Goal: Check status

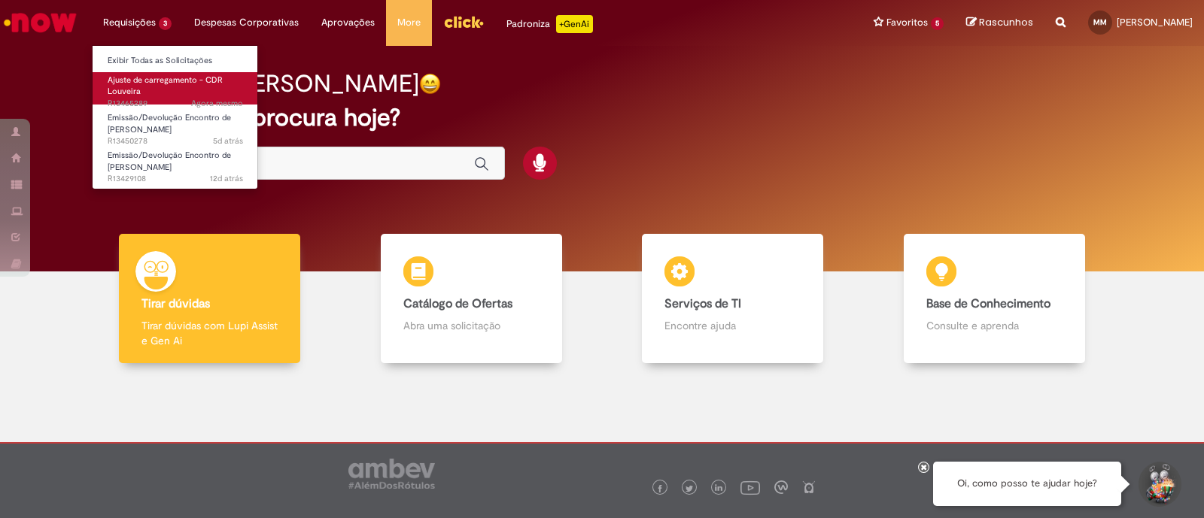
click at [129, 82] on span "Ajuste de carregamento - CDR Louveira" at bounding box center [165, 85] width 115 height 23
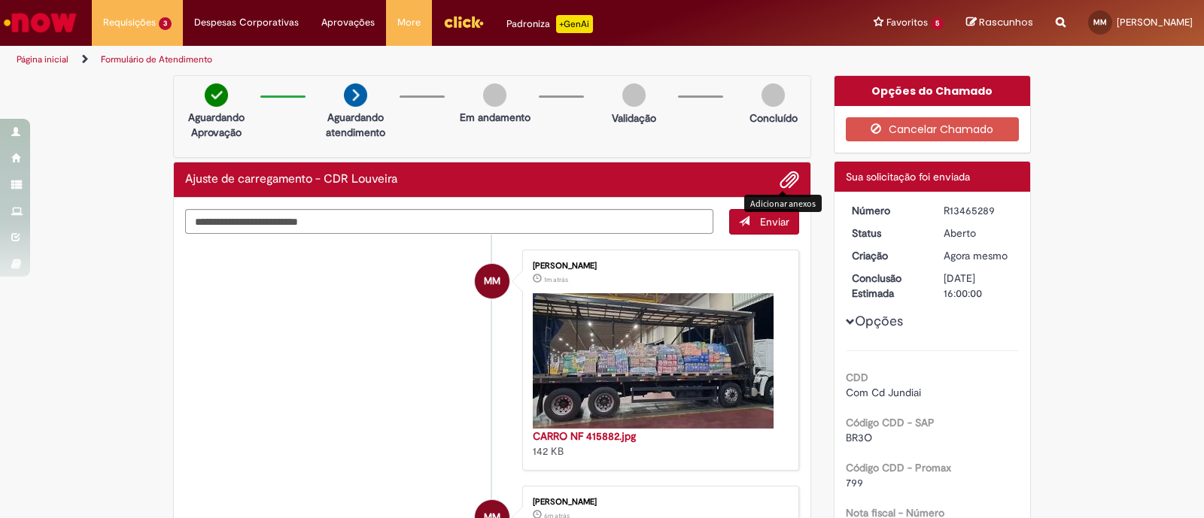
click at [788, 178] on span "Adicionar anexos" at bounding box center [789, 181] width 18 height 18
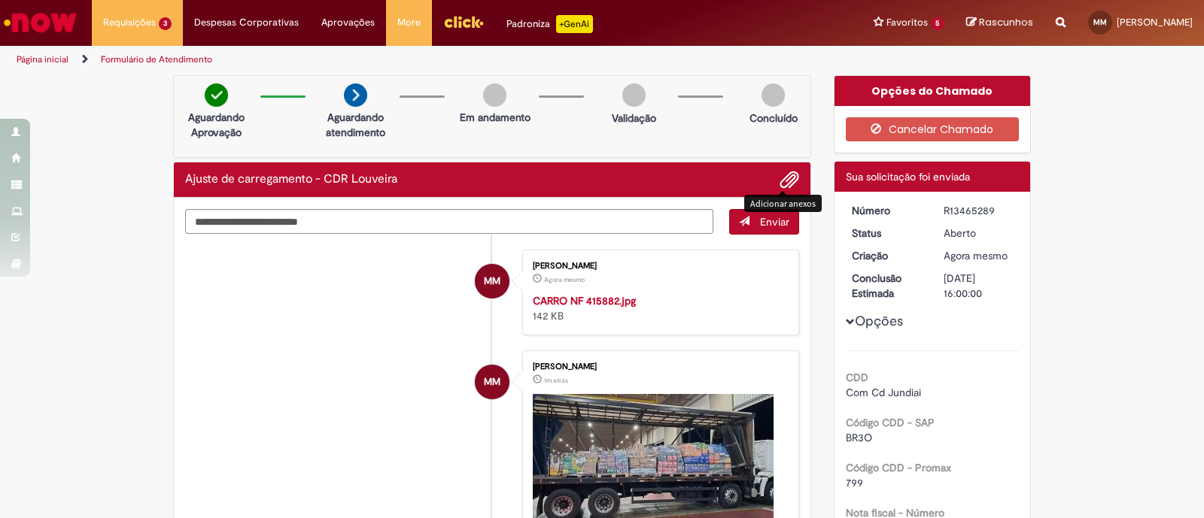
click at [783, 174] on span "Adicionar anexos" at bounding box center [789, 181] width 18 height 18
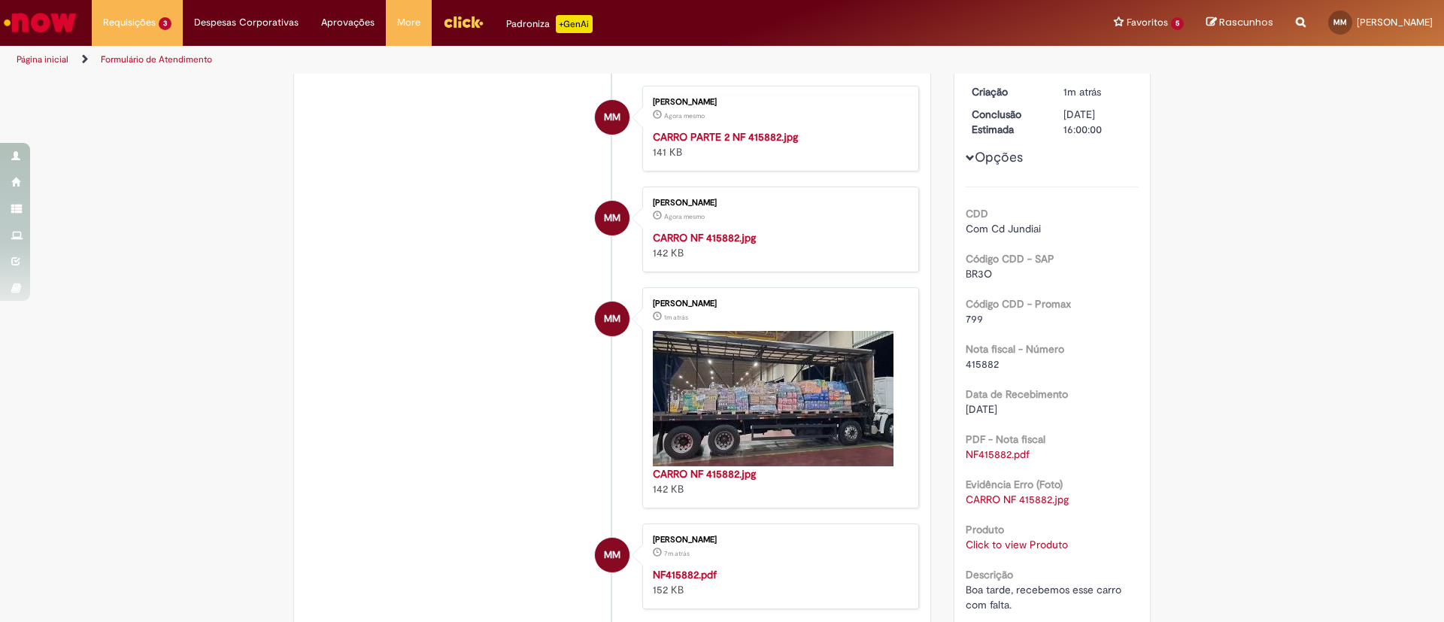
scroll to position [113, 0]
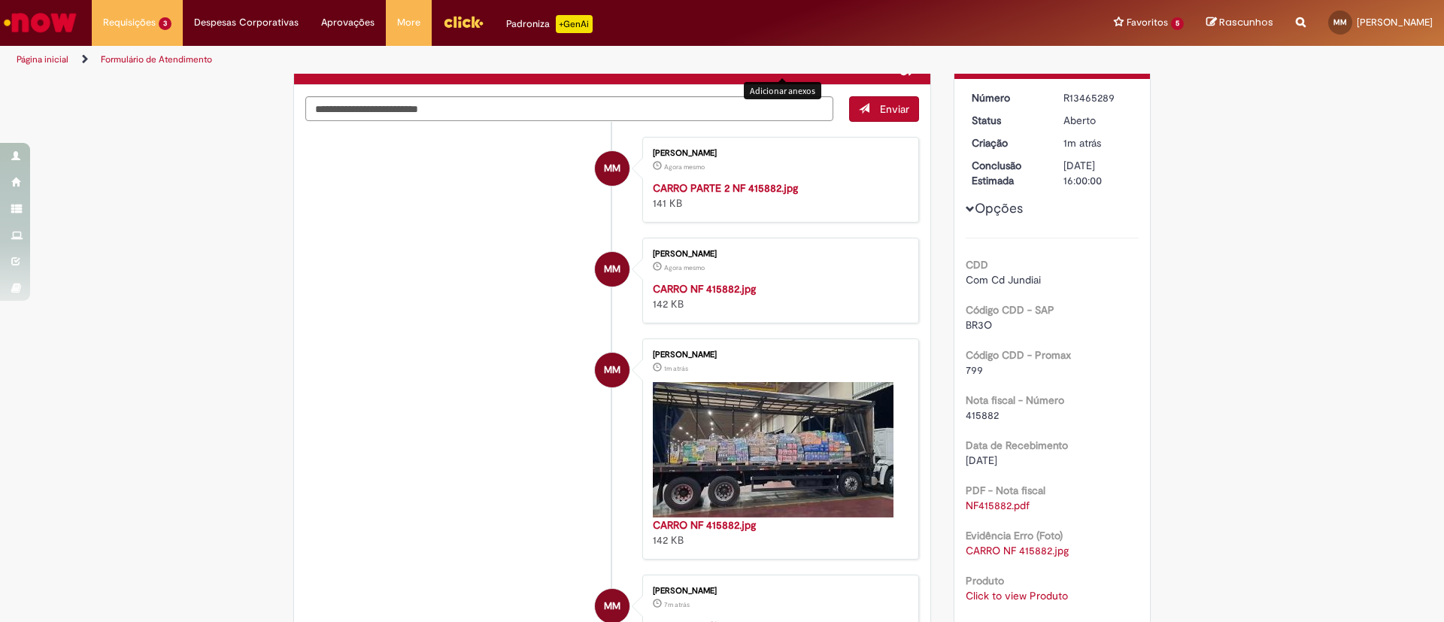
click at [981, 518] on link "CARRO NF 415882.jpg" at bounding box center [1017, 551] width 103 height 14
click at [1203, 414] on div "Verificar Código de Barras Aguardando Aprovação Aguardando atendimento Em andam…" at bounding box center [722, 467] width 1444 height 1010
drag, startPoint x: 694, startPoint y: 312, endPoint x: 369, endPoint y: 313, distance: 324.2
click at [369, 223] on li "MM [PERSON_NAME] Agora mesmo Agora mesmo CARRO PARTE 2 NF 415882.jpg 141 KB" at bounding box center [612, 180] width 614 height 86
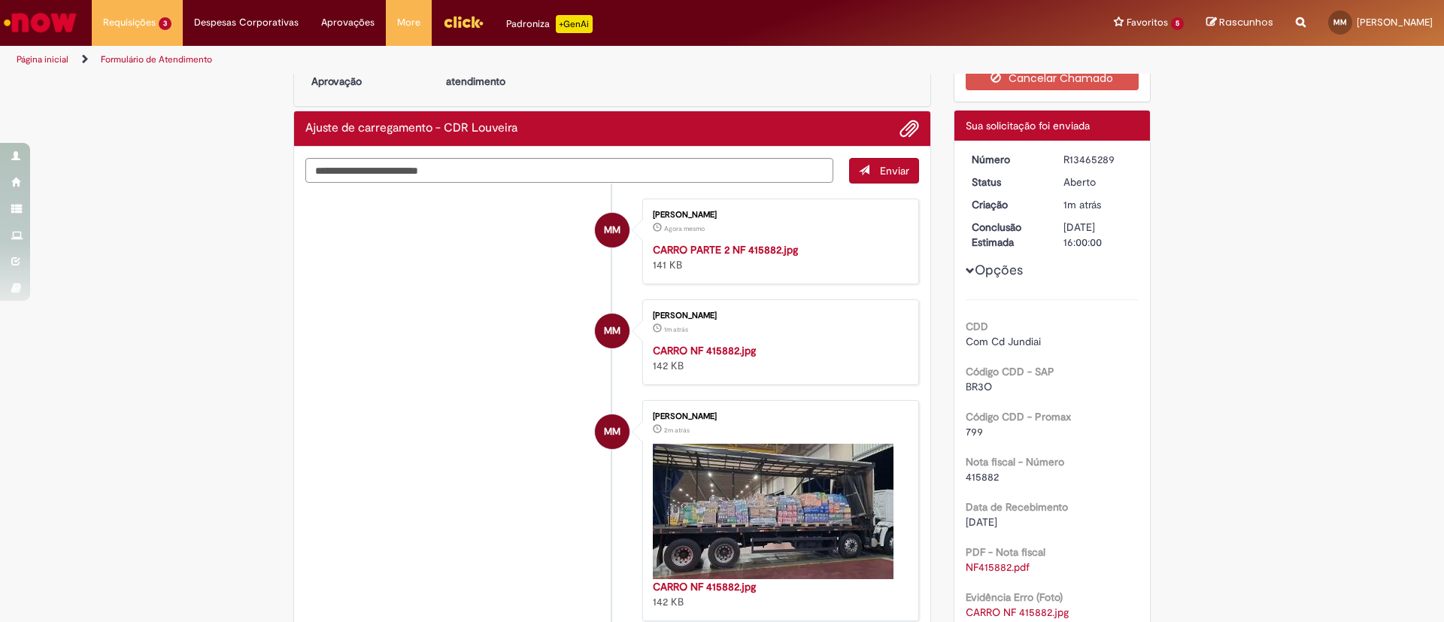
scroll to position [0, 0]
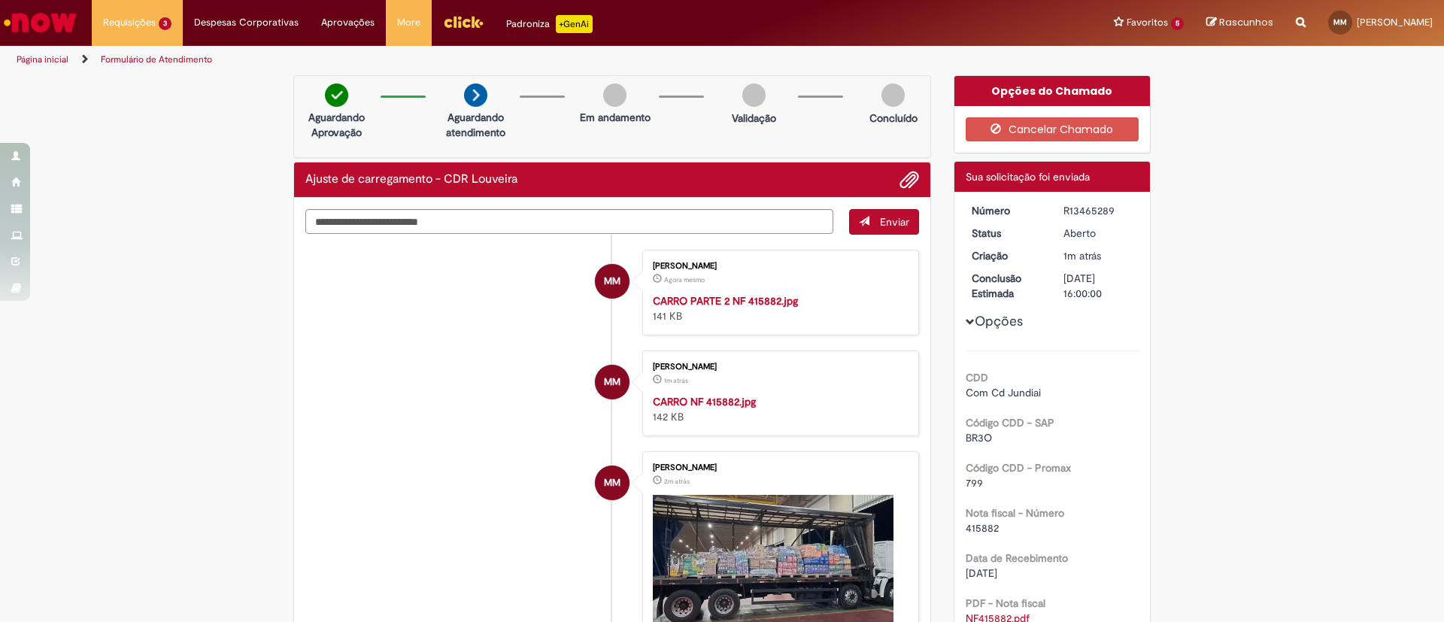
drag, startPoint x: 1368, startPoint y: 193, endPoint x: 749, endPoint y: 0, distance: 647.9
click at [1203, 193] on div "Verificar Código de Barras Aguardando Aprovação Aguardando atendimento Em andam…" at bounding box center [722, 580] width 1444 height 1010
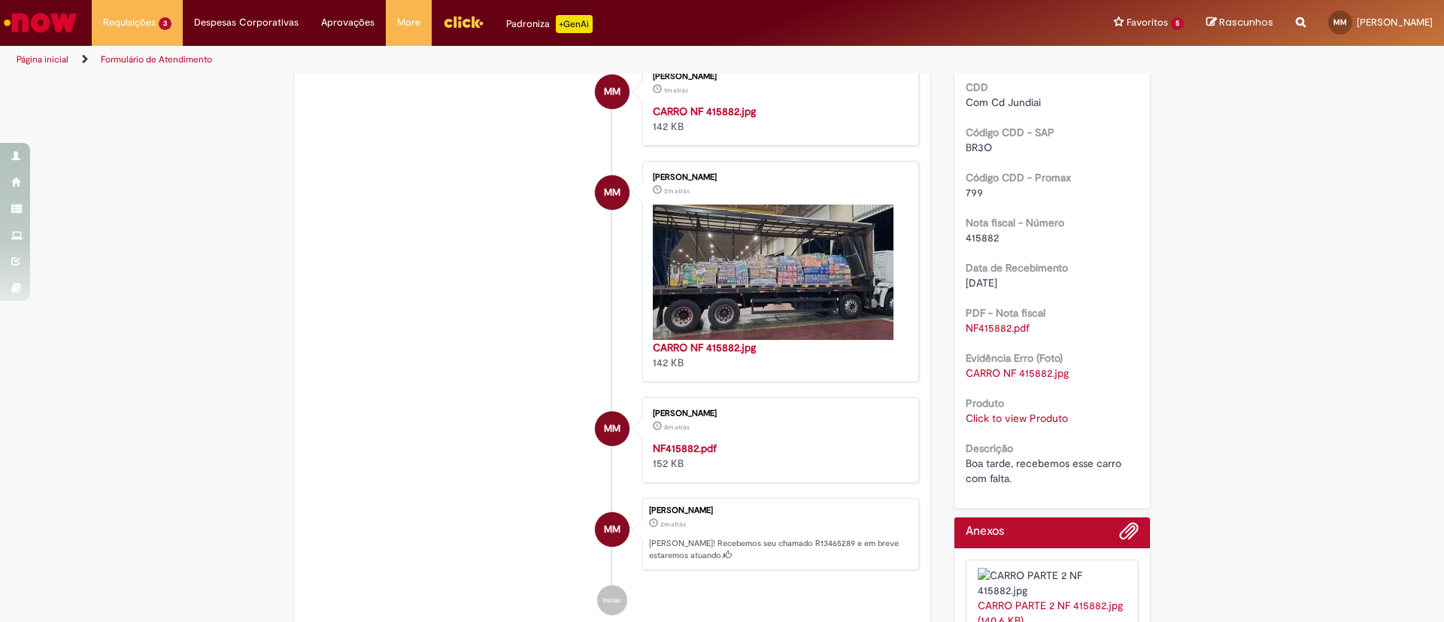
scroll to position [339, 0]
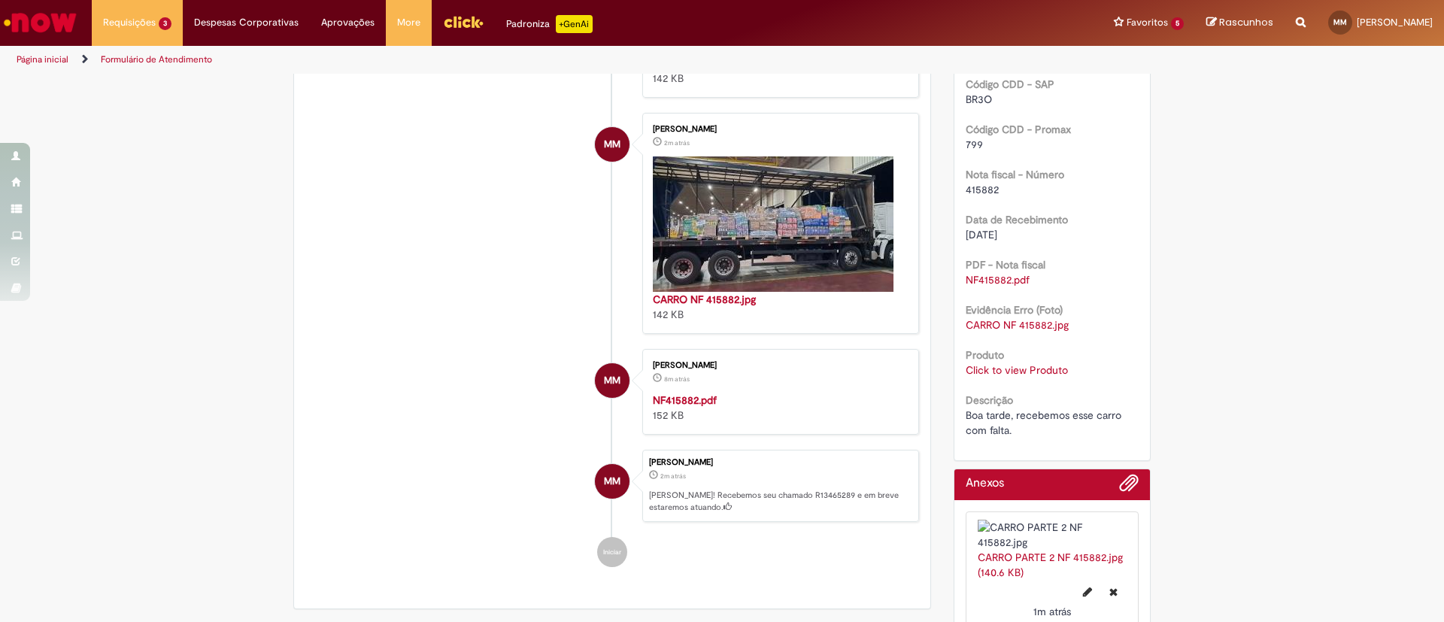
click at [1003, 372] on link "Click to view Produto" at bounding box center [1017, 370] width 102 height 14
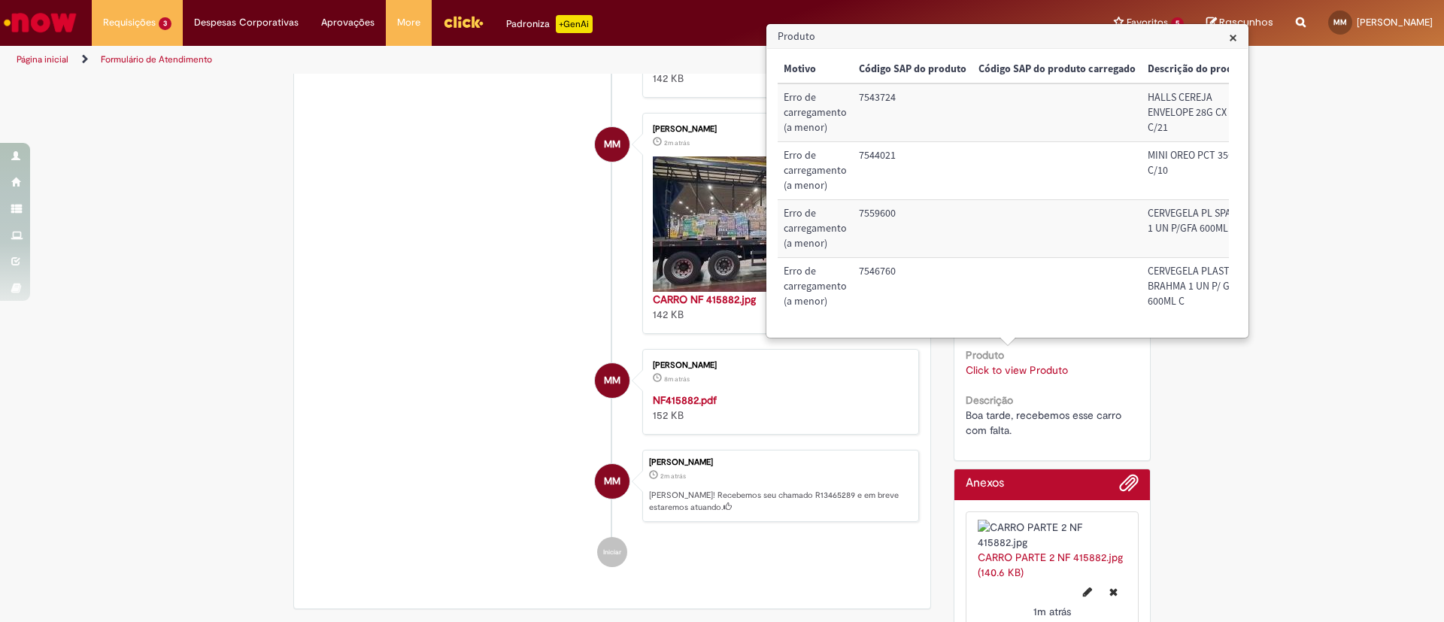
click at [1203, 145] on div "Verificar Código de Barras Aguardando Aprovação Aguardando atendimento Em andam…" at bounding box center [722, 242] width 1444 height 1010
